Goal: Check status: Check status

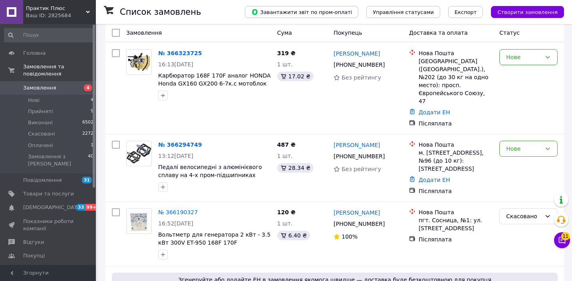
scroll to position [193, 0]
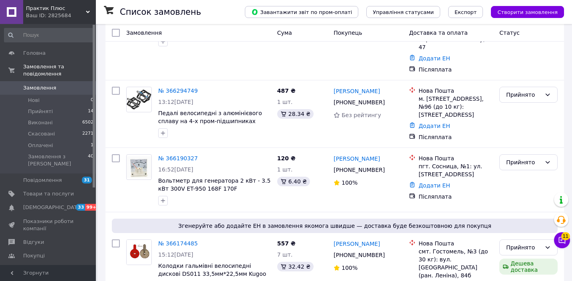
scroll to position [241, 0]
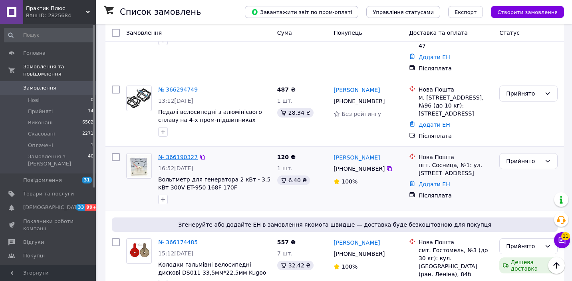
click at [180, 154] on link "№ 366190327" at bounding box center [178, 157] width 40 height 6
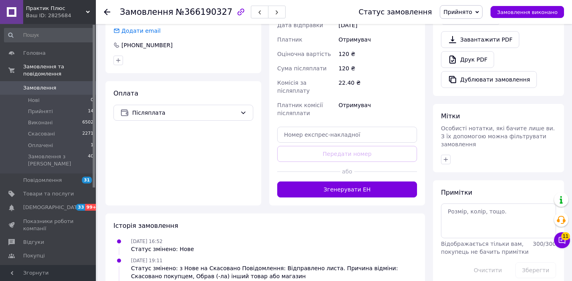
scroll to position [306, 0]
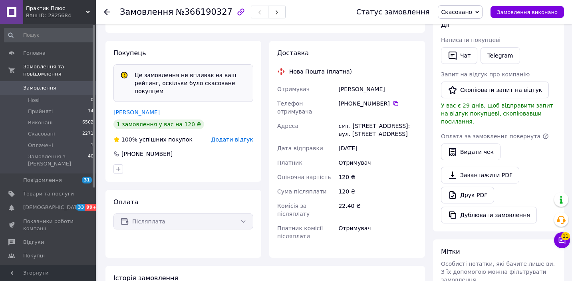
scroll to position [37, 0]
